Goal: Information Seeking & Learning: Learn about a topic

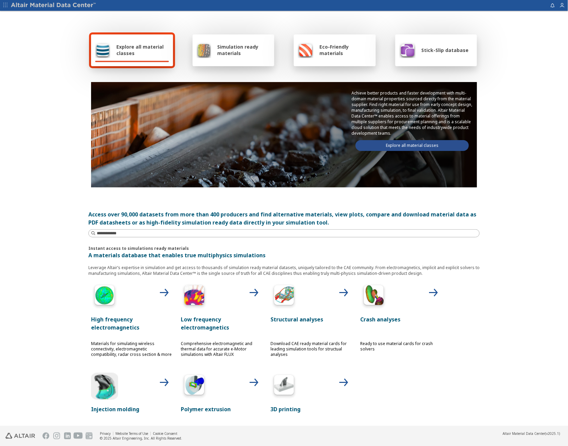
click at [410, 141] on link "Explore all material classes" at bounding box center [411, 145] width 113 height 11
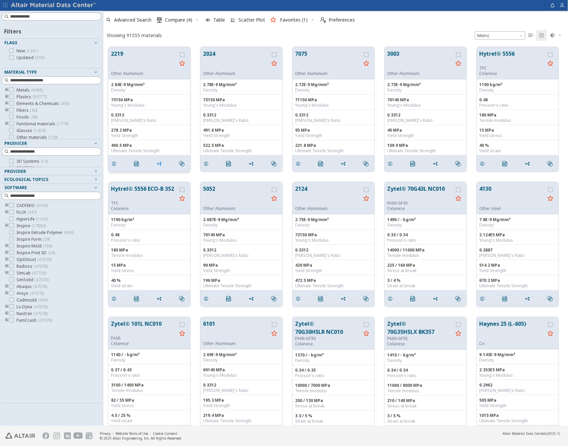
scroll to position [378, 459]
click at [28, 152] on input at bounding box center [55, 151] width 91 height 7
type input "****"
click at [17, 161] on span "Celanese ( 2306 )" at bounding box center [32, 161] width 31 height 5
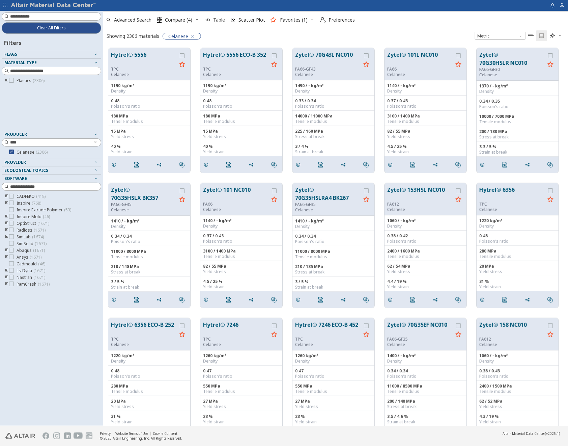
click at [218, 21] on span "Table" at bounding box center [219, 20] width 12 height 5
